Goal: Transaction & Acquisition: Purchase product/service

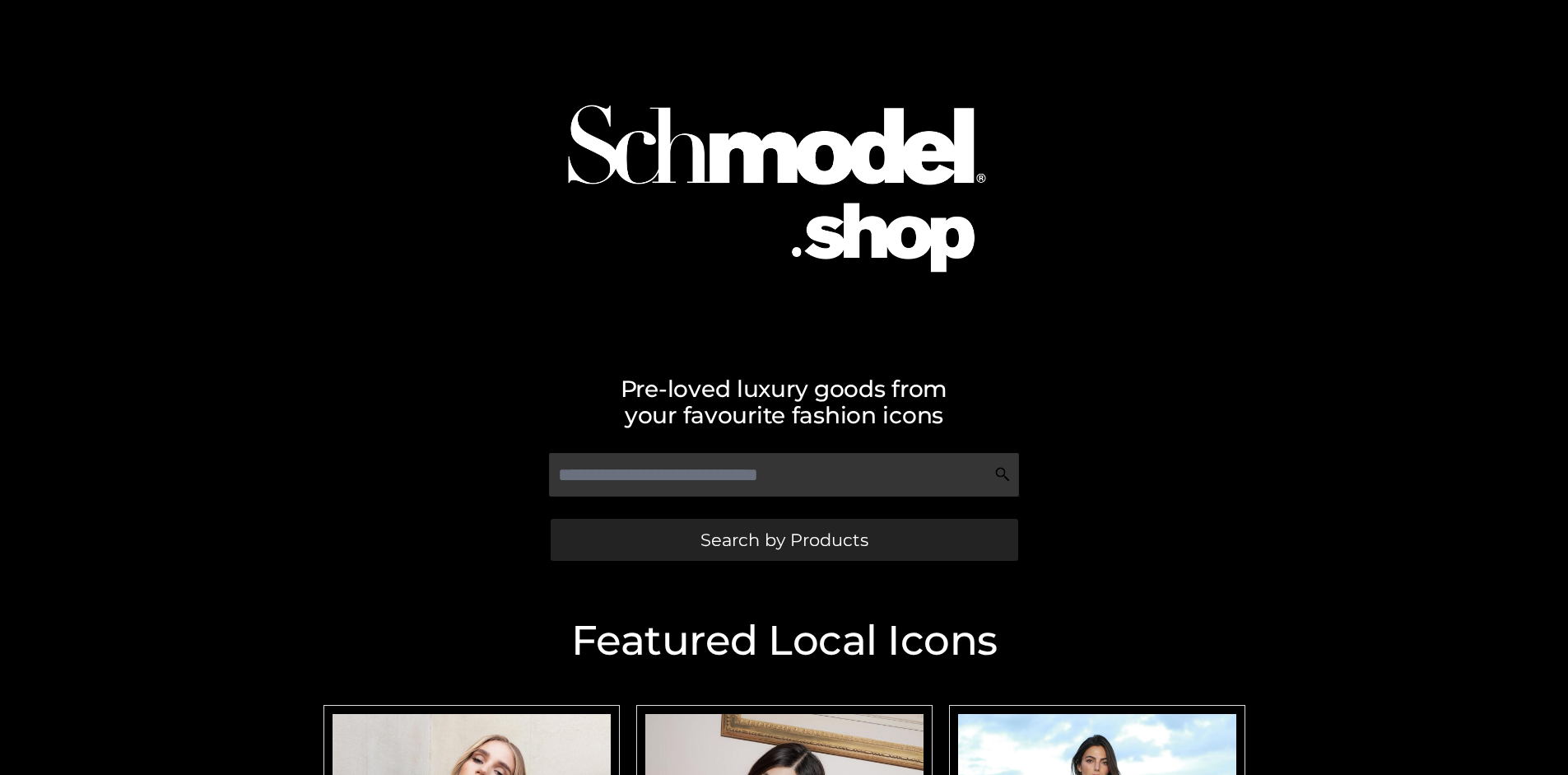
click at [784, 539] on span "Search by Products" at bounding box center [784, 540] width 168 height 17
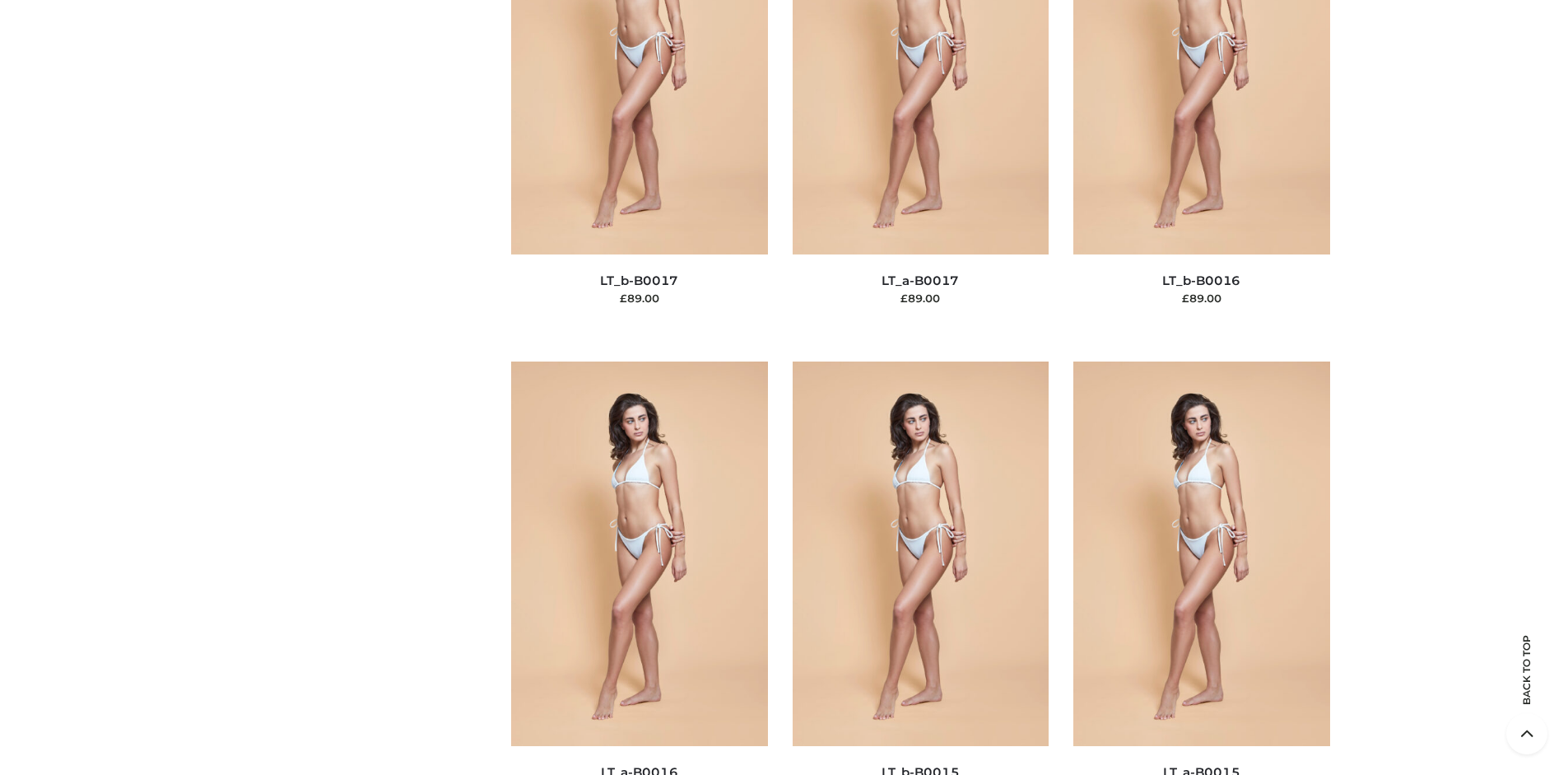
scroll to position [5526, 0]
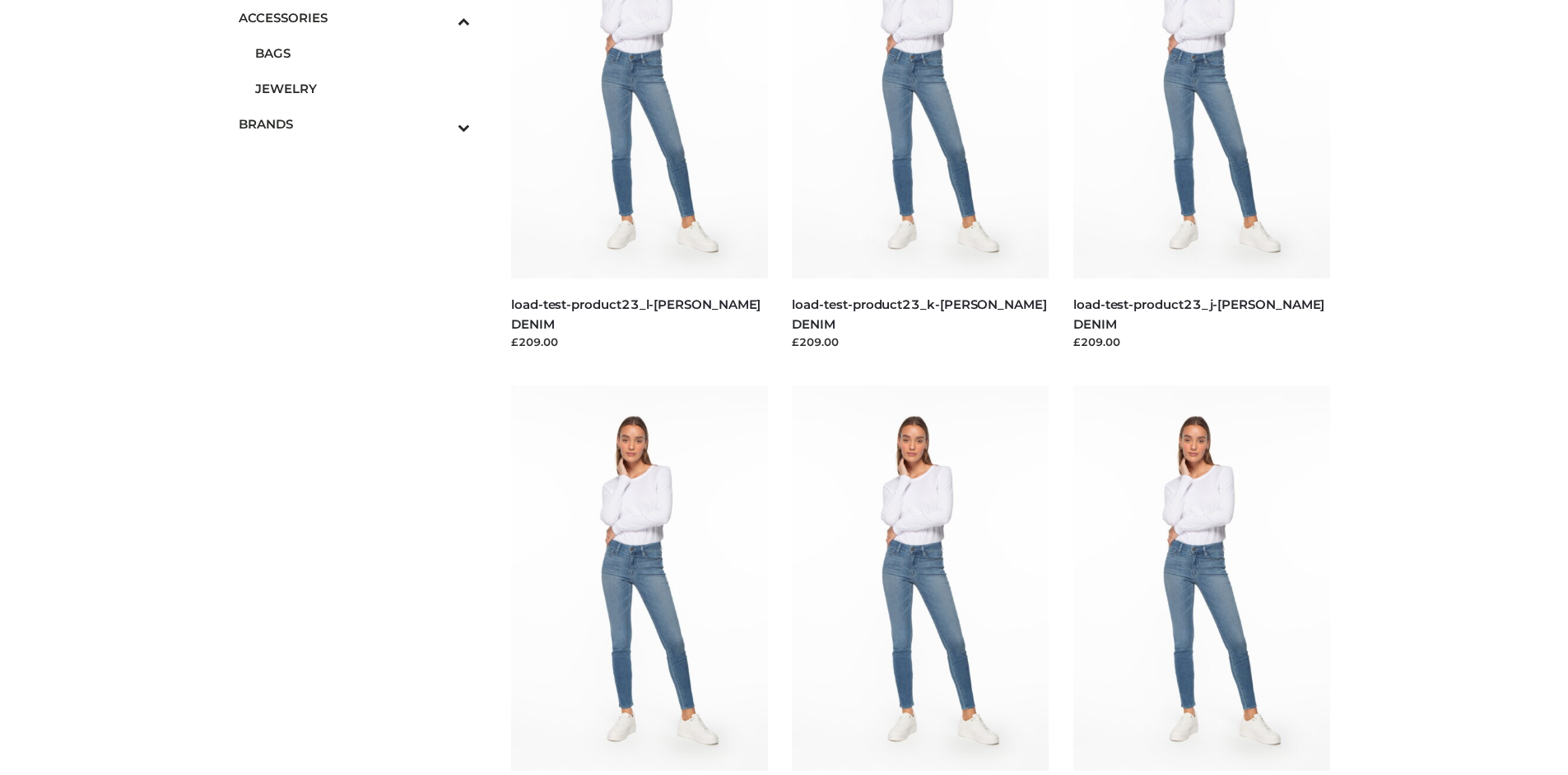
click at [362, 53] on span "BAGS" at bounding box center [363, 53] width 216 height 19
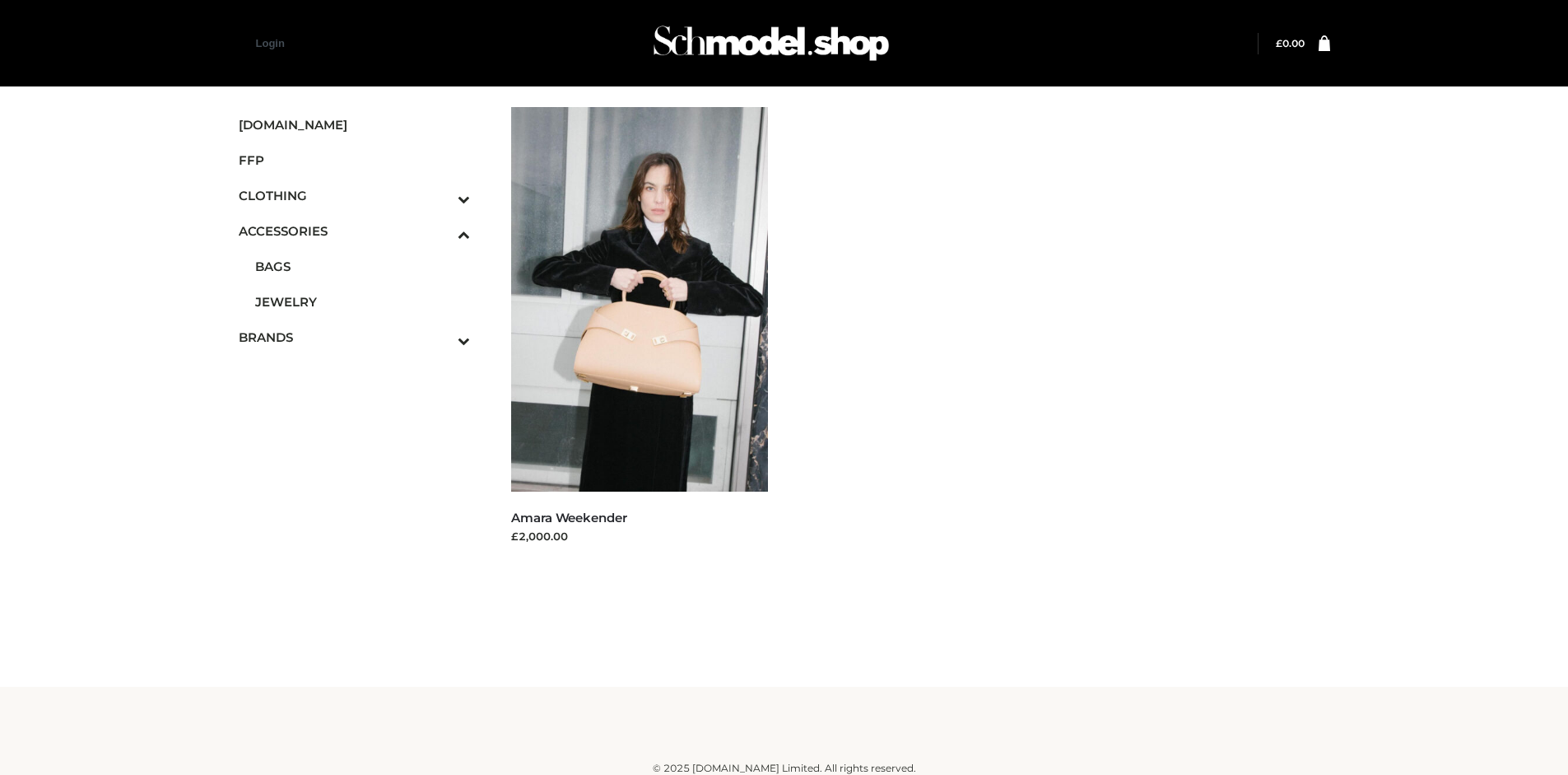
click at [441, 195] on icon "Toggle Submenu" at bounding box center [377, 199] width 185 height 19
click at [362, 337] on span "TWO PIECE" at bounding box center [363, 338] width 216 height 19
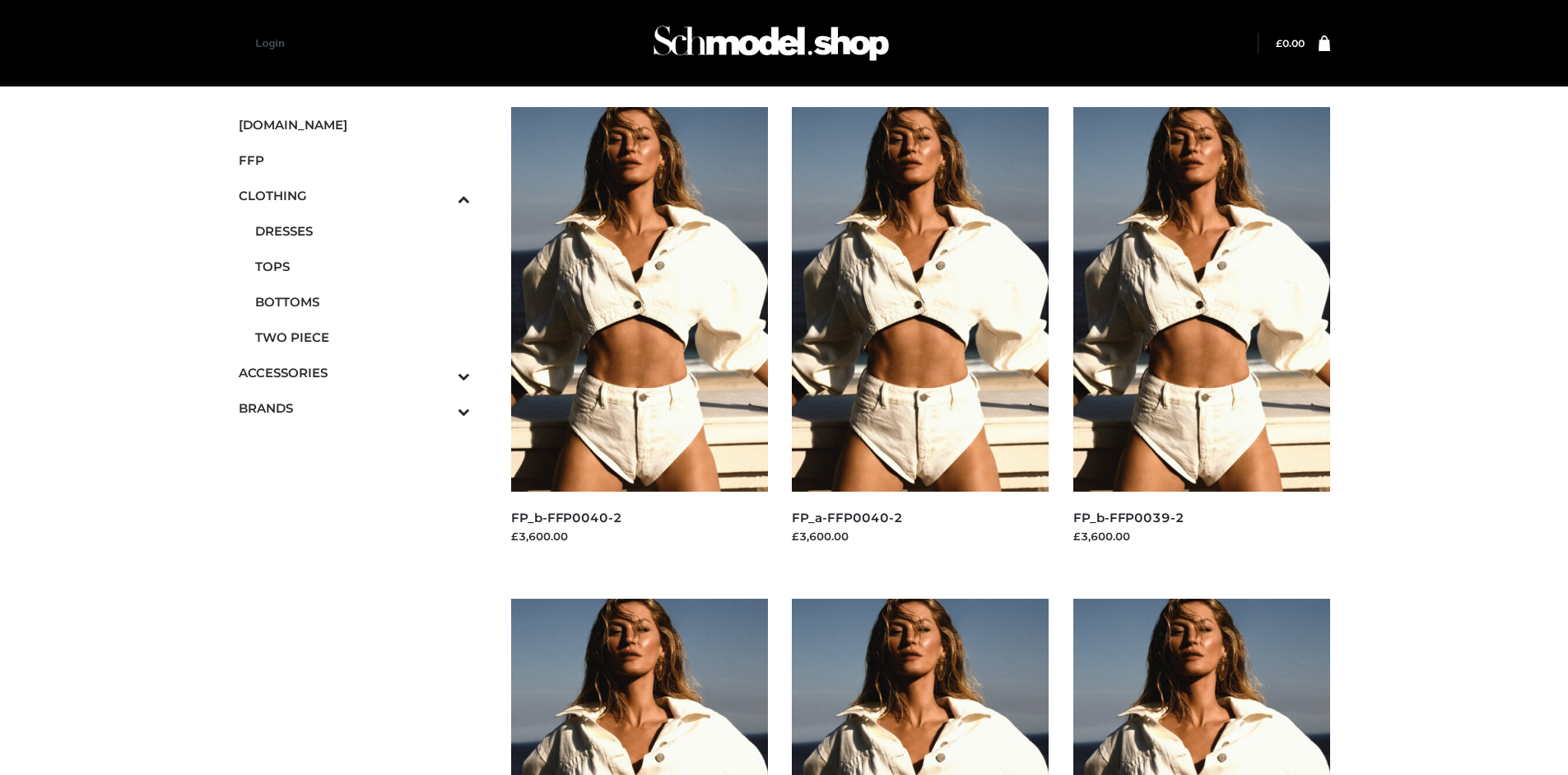
click at [639, 336] on img at bounding box center [640, 299] width 257 height 384
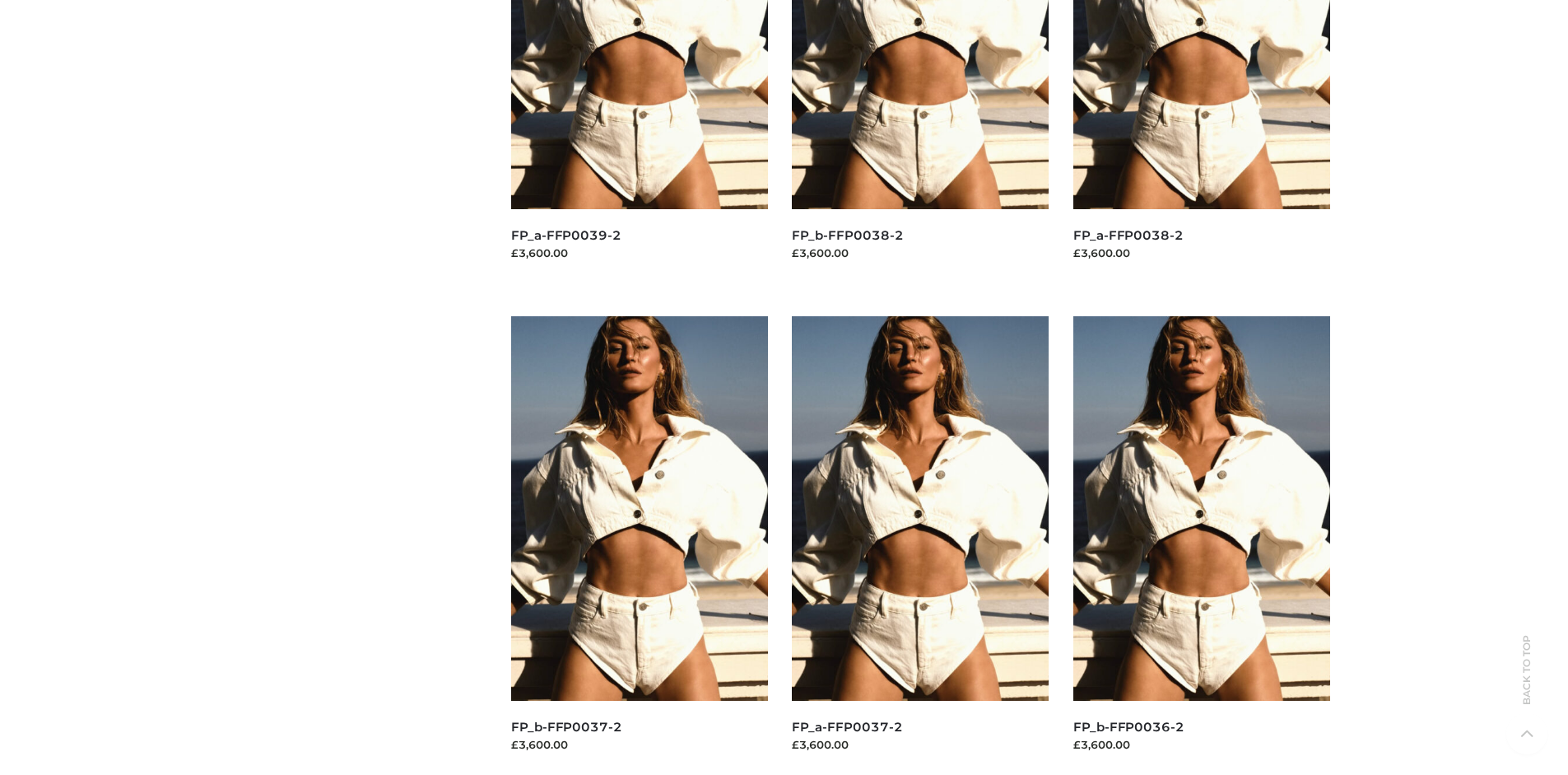
click at [921, 545] on img at bounding box center [921, 508] width 257 height 384
click at [1201, 545] on img at bounding box center [1202, 508] width 257 height 384
click at [921, 545] on img at bounding box center [921, 508] width 257 height 384
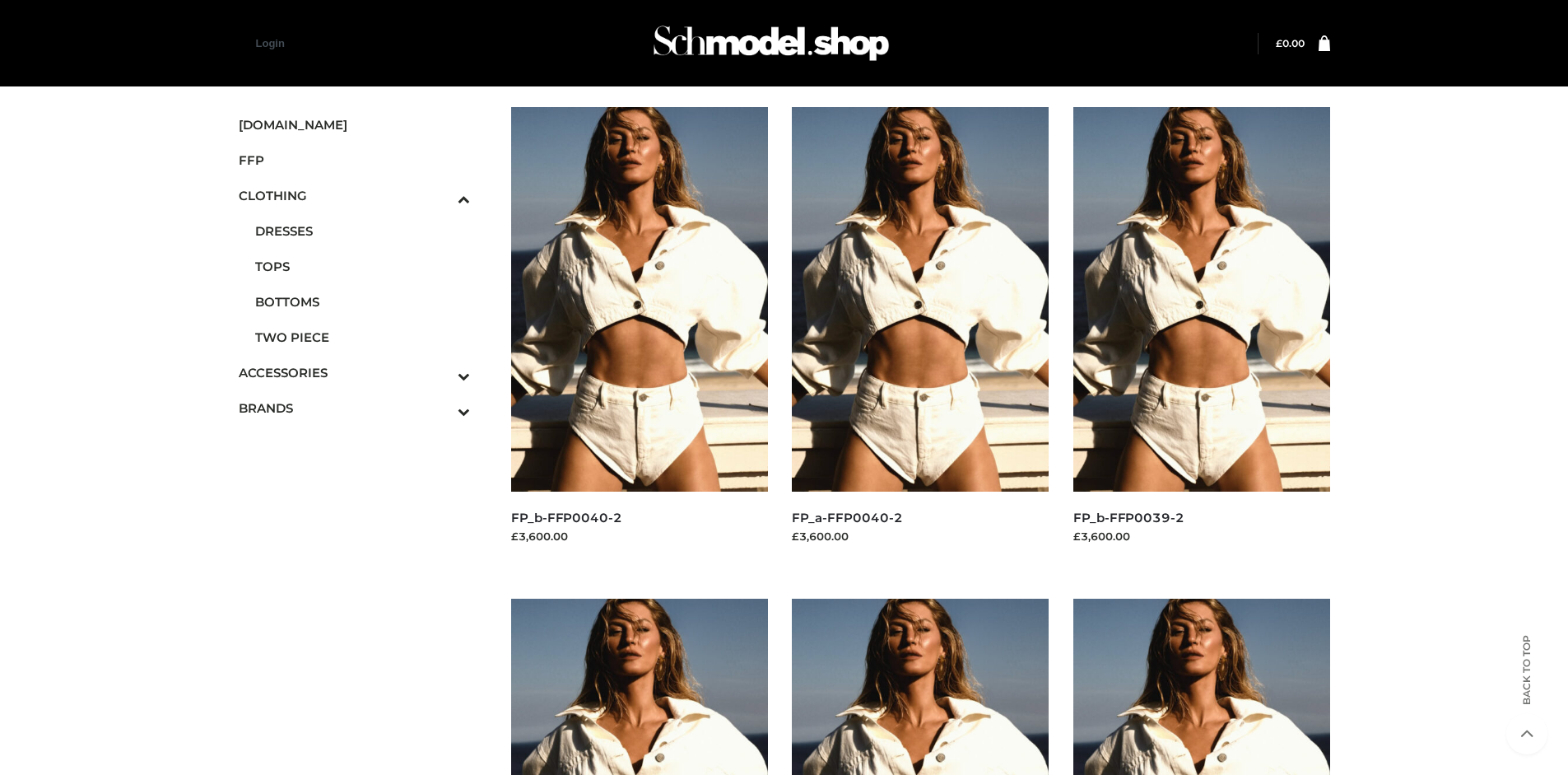
click at [354, 160] on span "FFP" at bounding box center [355, 161] width 233 height 19
click at [1201, 336] on img at bounding box center [1202, 299] width 257 height 384
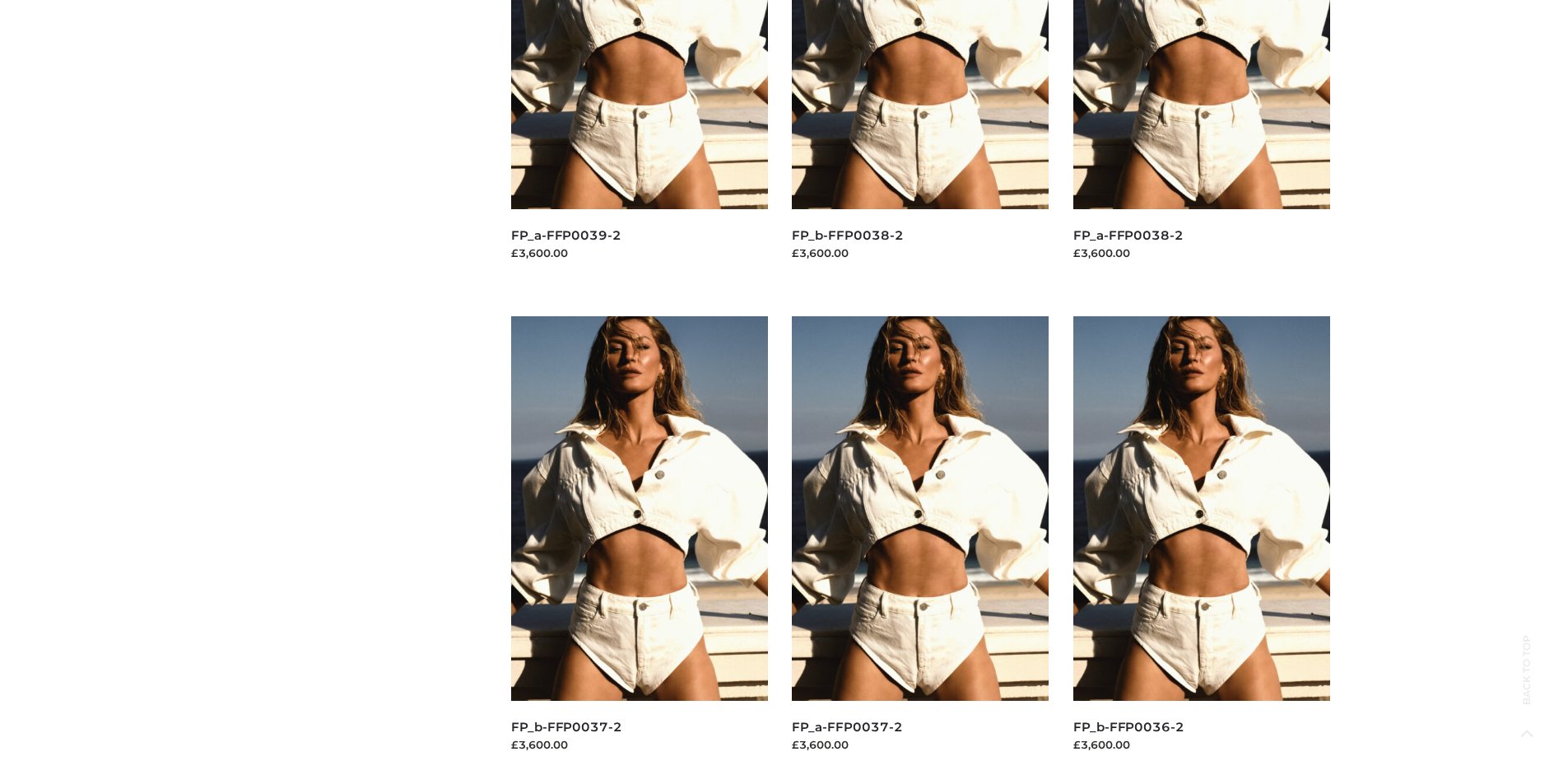
click at [639, 545] on img at bounding box center [640, 508] width 257 height 384
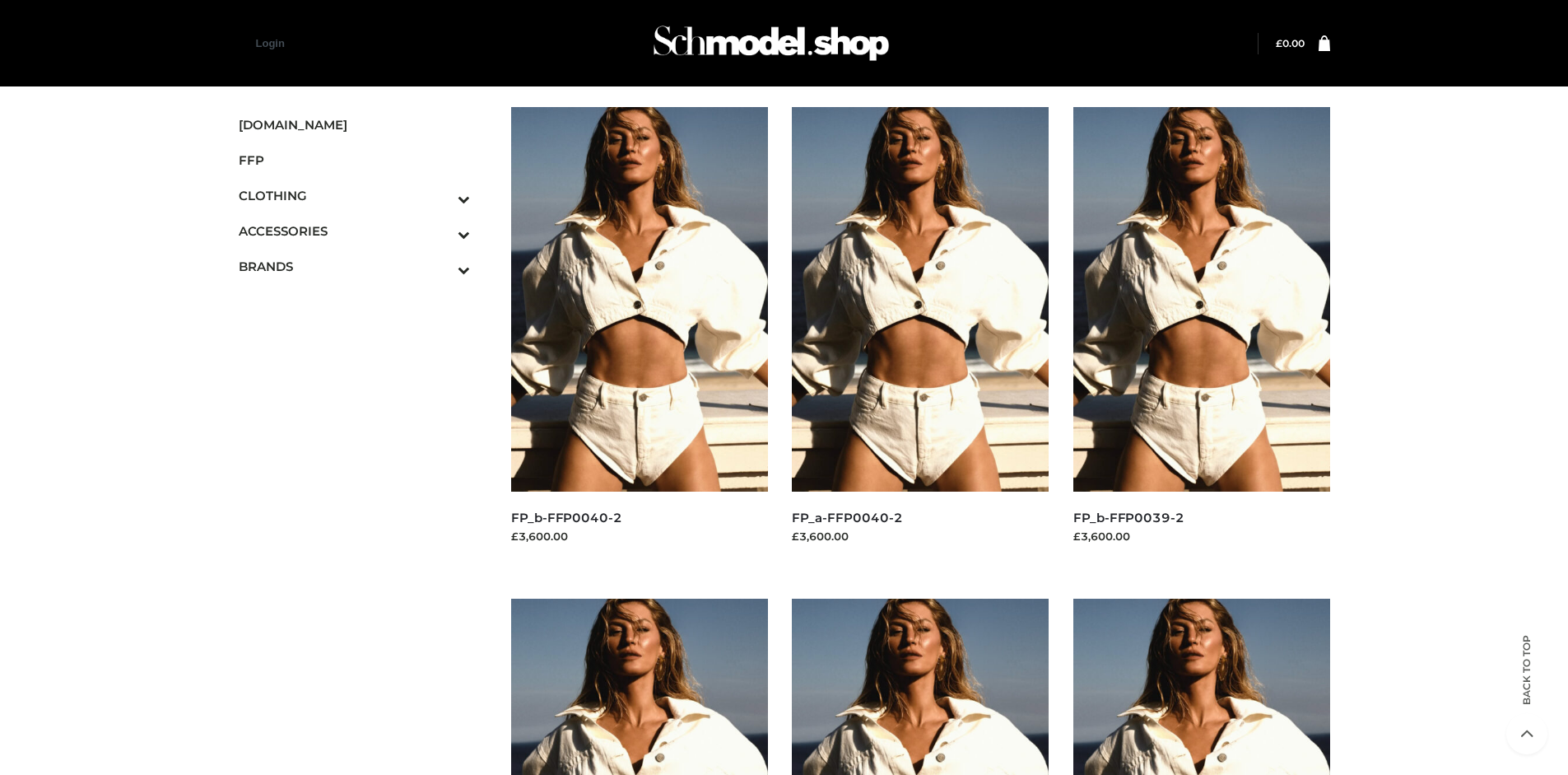
click at [639, 336] on img at bounding box center [640, 299] width 257 height 384
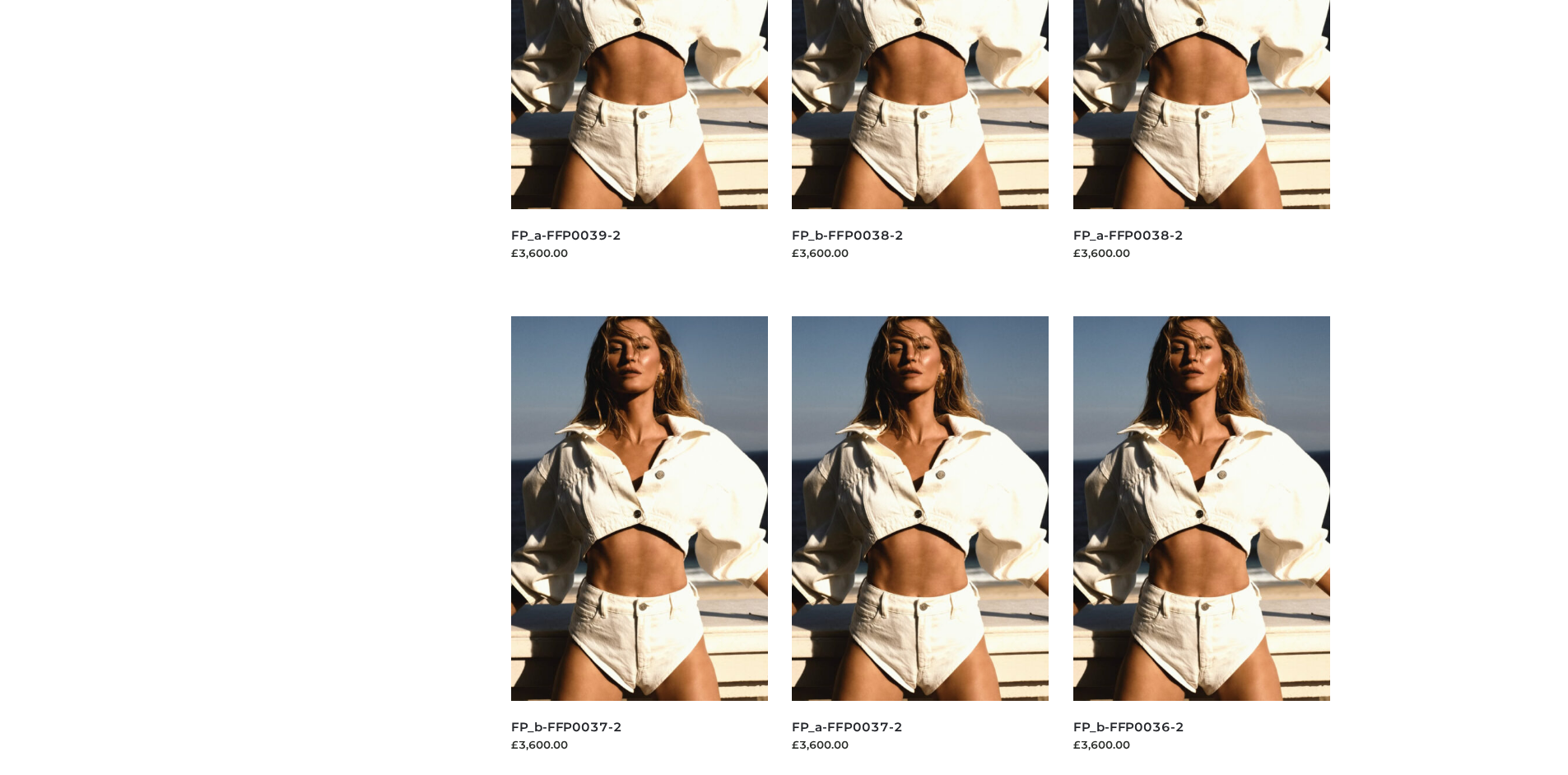
click at [921, 545] on img at bounding box center [921, 508] width 257 height 384
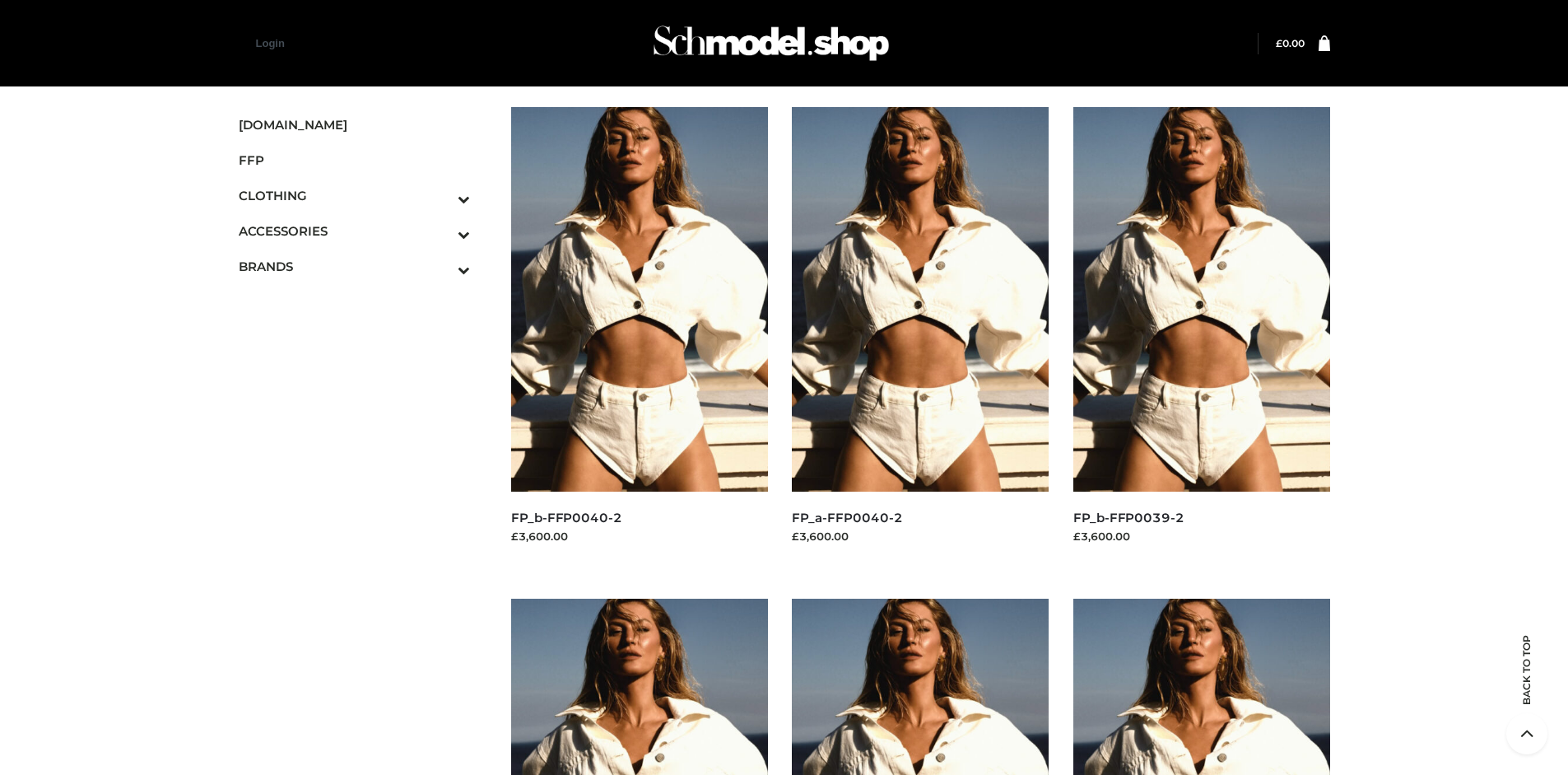
click at [441, 266] on icon "Toggle Submenu" at bounding box center [377, 270] width 185 height 19
click at [362, 337] on span "PARKERSMITH" at bounding box center [363, 338] width 216 height 19
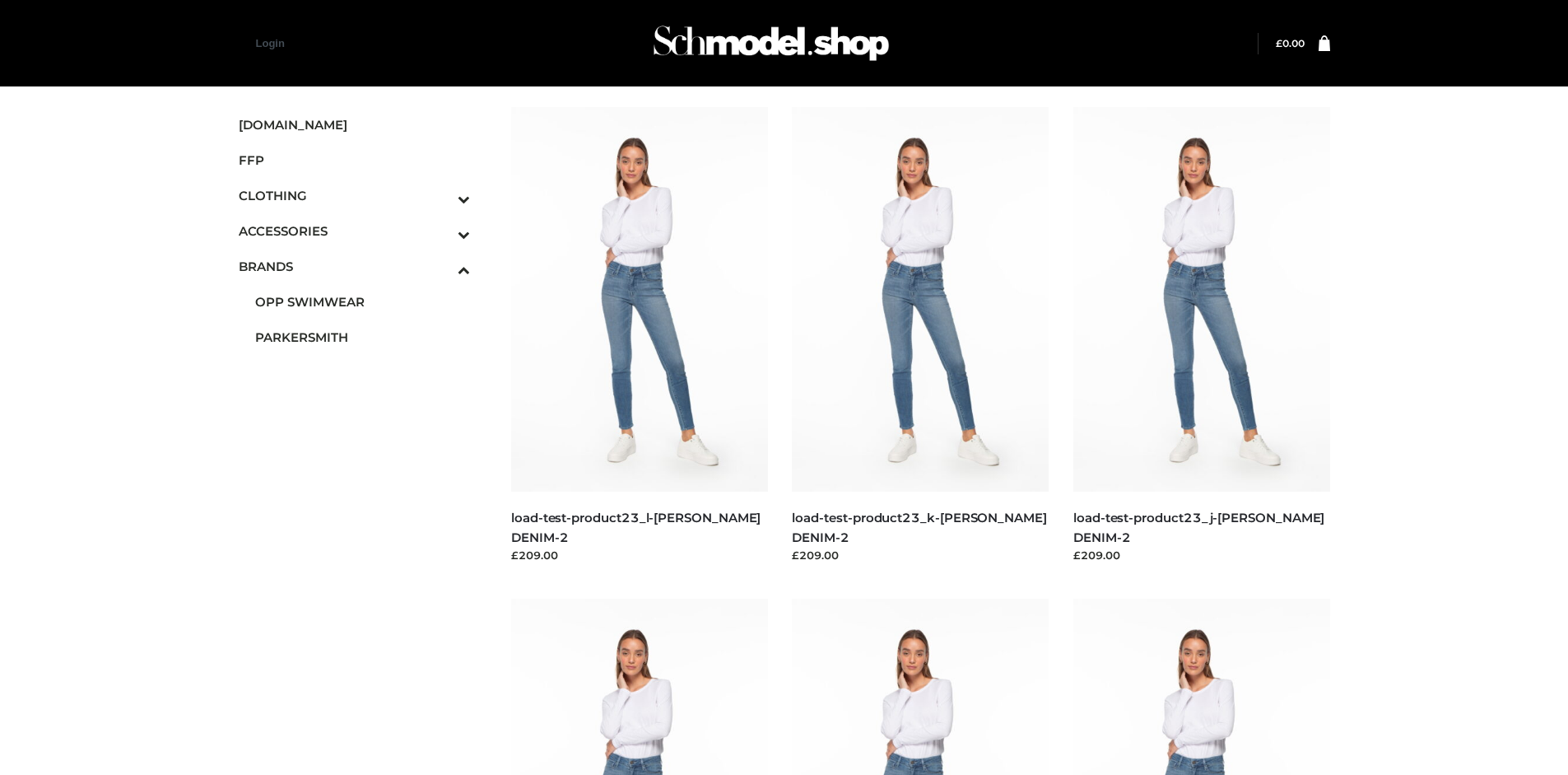
click at [639, 336] on img at bounding box center [640, 299] width 257 height 384
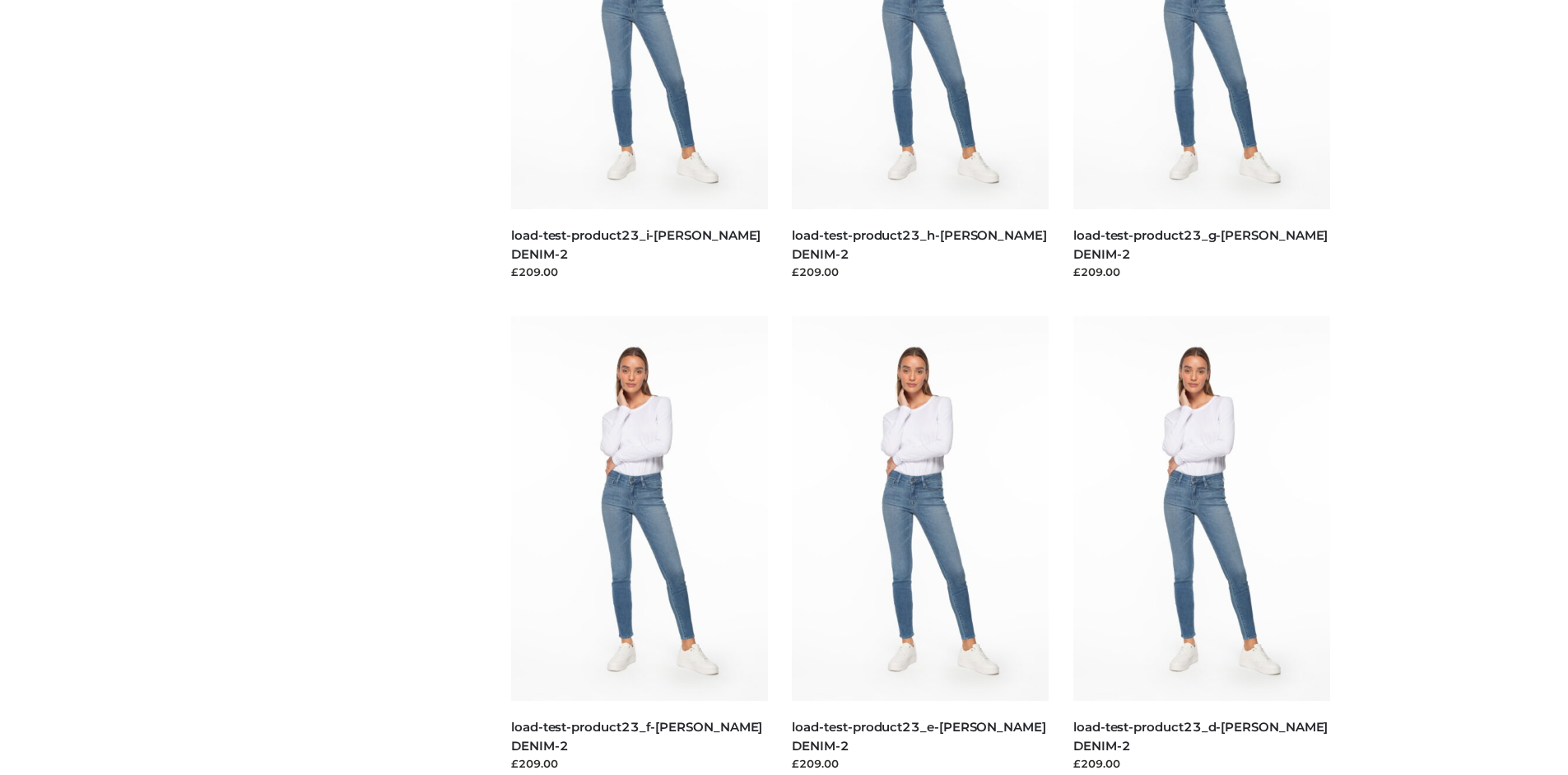
click at [639, 545] on img at bounding box center [640, 508] width 257 height 384
click at [921, 545] on img at bounding box center [921, 508] width 257 height 384
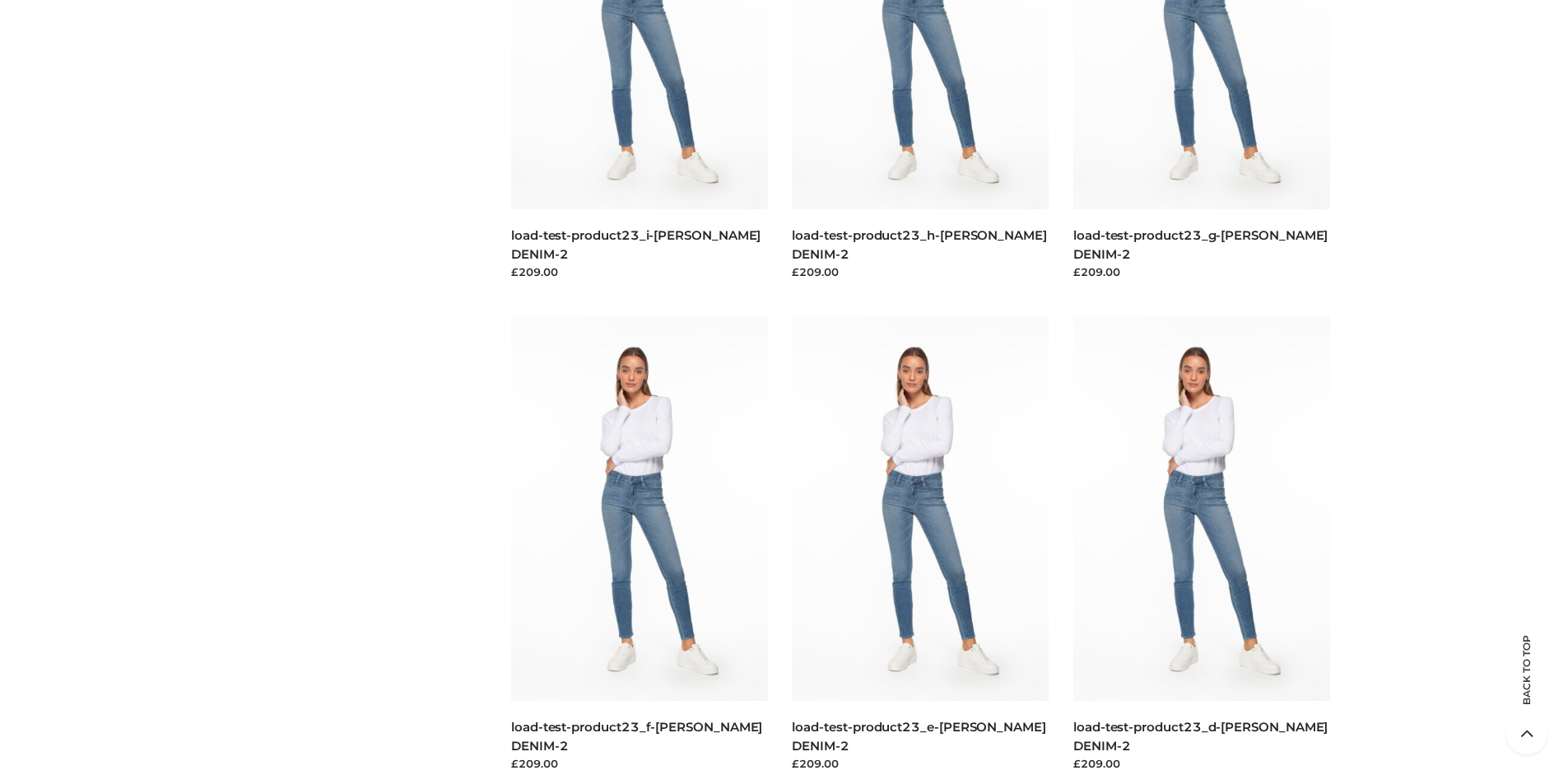
scroll to position [0, 0]
